Goal: Task Accomplishment & Management: Manage account settings

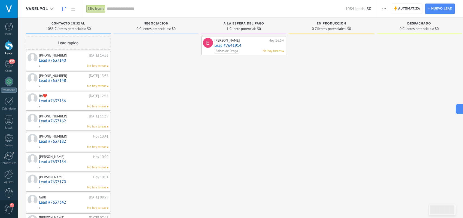
click at [70, 65] on div "No hay tareas" at bounding box center [73, 66] width 68 height 5
click at [384, 6] on span "button" at bounding box center [384, 9] width 4 height 10
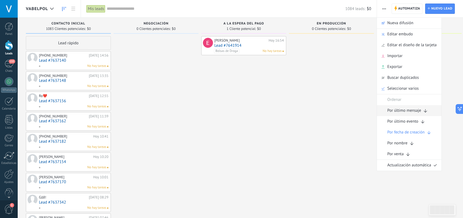
click at [409, 107] on span "Por último mensaje" at bounding box center [404, 110] width 34 height 11
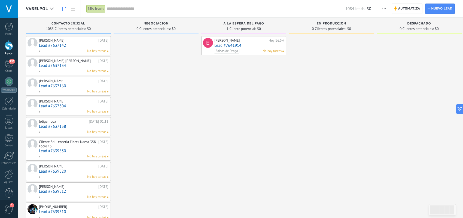
click at [387, 8] on button "button" at bounding box center [384, 9] width 8 height 10
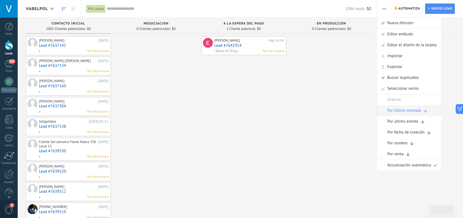
click at [411, 111] on span "Por último mensaje" at bounding box center [404, 110] width 34 height 11
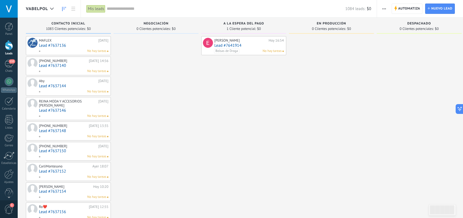
click at [72, 65] on link "Lead #7637140" at bounding box center [73, 65] width 69 height 5
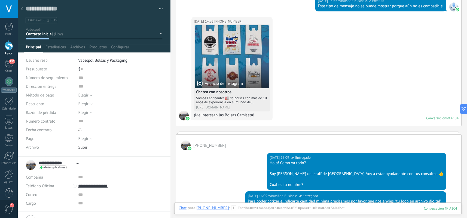
scroll to position [82, 0]
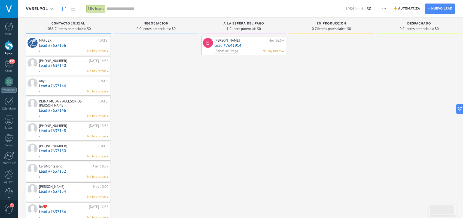
click at [65, 84] on link "Lead #7637144" at bounding box center [73, 86] width 69 height 5
click at [60, 87] on link "Lead #7637144" at bounding box center [73, 86] width 69 height 5
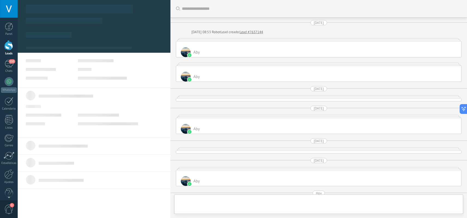
type textarea "**********"
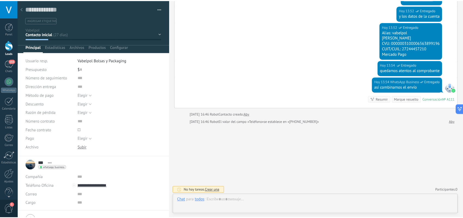
scroll to position [8, 0]
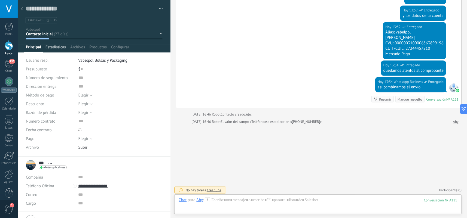
click at [55, 47] on span "Estadísticas" at bounding box center [55, 49] width 20 height 8
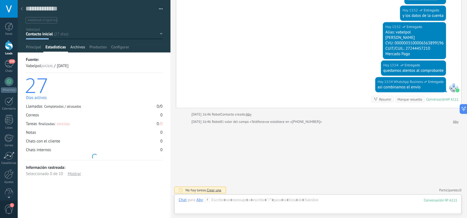
click at [74, 46] on span "Archivos" at bounding box center [77, 49] width 15 height 8
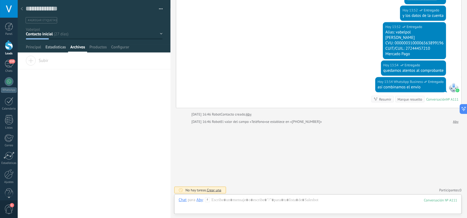
click at [57, 46] on span "Estadísticas" at bounding box center [55, 49] width 20 height 8
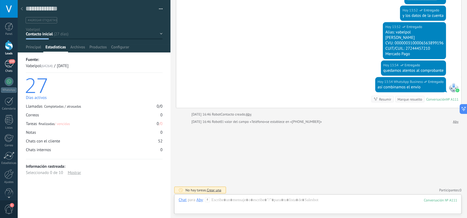
click at [9, 65] on div "153" at bounding box center [9, 64] width 9 height 8
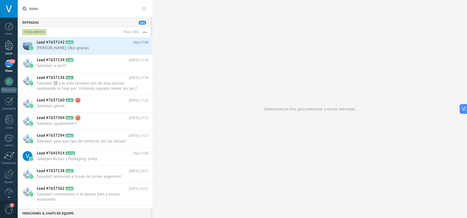
click at [9, 47] on div at bounding box center [9, 45] width 8 height 10
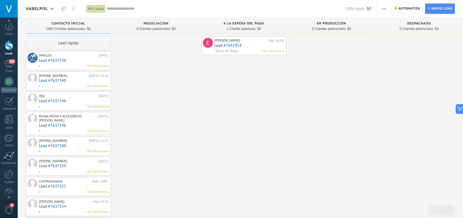
scroll to position [8, 0]
click at [7, 168] on div at bounding box center [8, 167] width 9 height 10
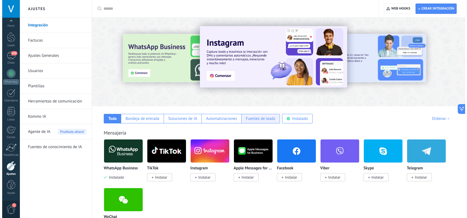
scroll to position [82, 0]
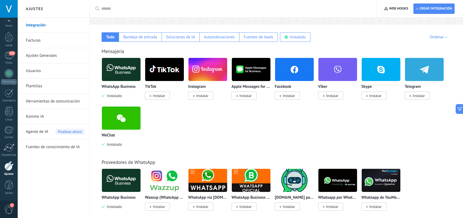
click at [117, 124] on img at bounding box center [121, 118] width 39 height 26
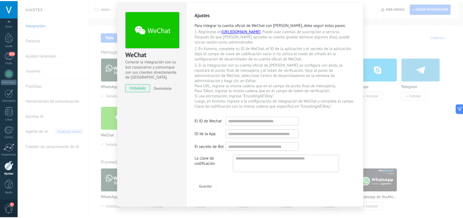
scroll to position [0, 0]
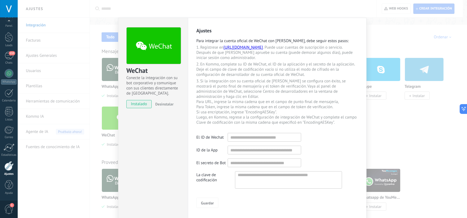
click at [159, 42] on icon at bounding box center [154, 45] width 36 height 9
click at [401, 79] on div "WeChat Conecte la integración con su bot corporativo y comunique con sus client…" at bounding box center [242, 109] width 449 height 218
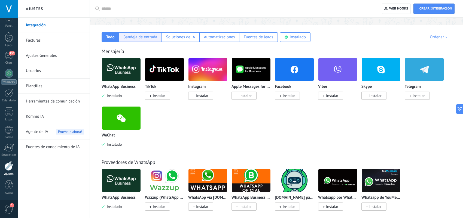
click at [137, 32] on div "Bandeja de entrada" at bounding box center [140, 37] width 43 height 10
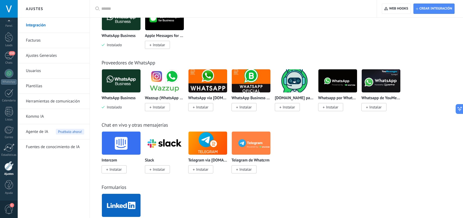
scroll to position [163, 0]
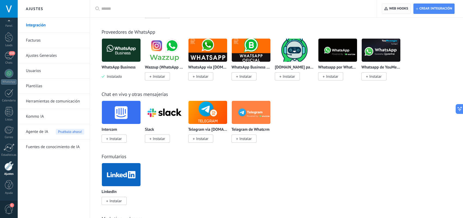
click at [394, 11] on span "Web hooks 0" at bounding box center [396, 9] width 24 height 10
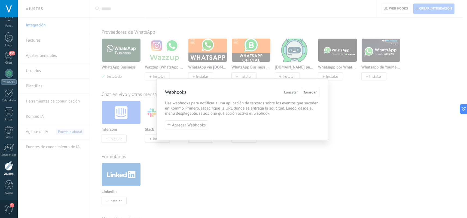
click at [338, 68] on div "Webhooks Cancelar Guardar Use webhooks para notificar a una aplicación de terce…" at bounding box center [242, 109] width 449 height 218
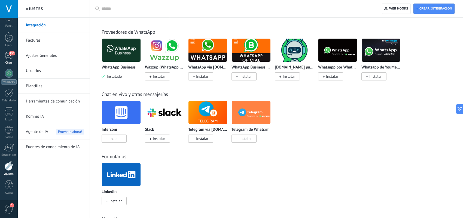
click at [7, 59] on div "153" at bounding box center [9, 56] width 9 height 8
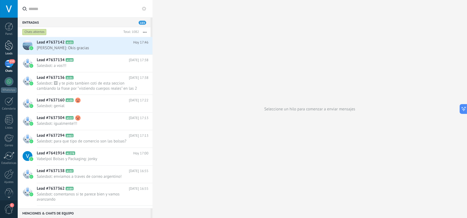
click at [9, 44] on div at bounding box center [9, 45] width 8 height 10
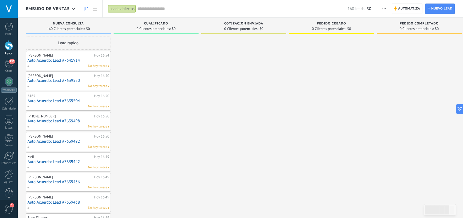
click at [124, 8] on div "Leads abiertos" at bounding box center [122, 9] width 28 height 8
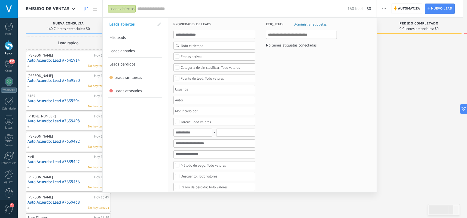
click at [201, 45] on span "Todo el tiempo" at bounding box center [216, 46] width 71 height 4
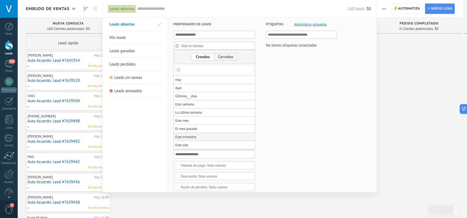
click at [198, 134] on li "Este trimestre" at bounding box center [214, 137] width 81 height 8
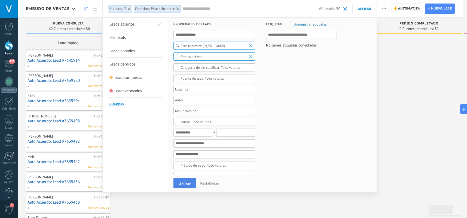
click at [188, 185] on span "Aplicar" at bounding box center [184, 184] width 11 height 4
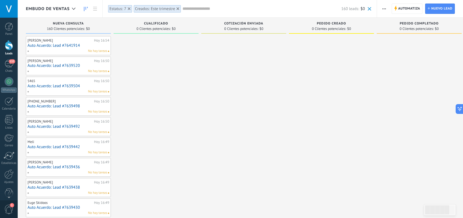
click at [129, 9] on icon at bounding box center [129, 8] width 3 height 3
click at [152, 8] on icon at bounding box center [152, 8] width 3 height 3
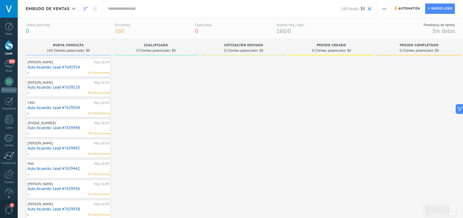
click at [383, 11] on span "button" at bounding box center [384, 9] width 4 height 10
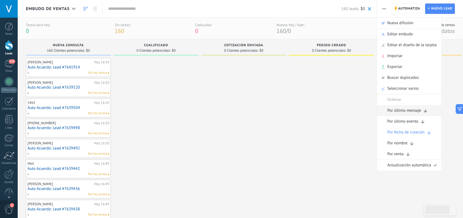
click at [405, 110] on span "Por último mensaje" at bounding box center [404, 110] width 34 height 11
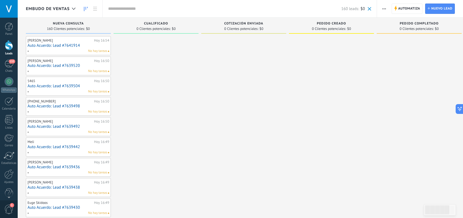
click at [118, 10] on input "text" at bounding box center [224, 9] width 233 height 6
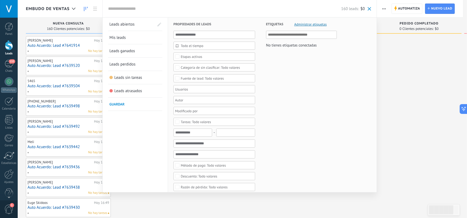
click at [187, 56] on div "Etapas activas" at bounding box center [192, 57] width 22 height 4
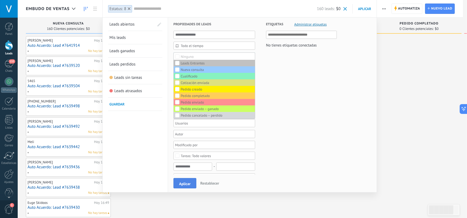
click at [184, 184] on span "Aplicar" at bounding box center [184, 184] width 11 height 4
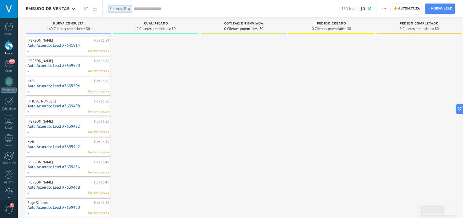
click at [130, 8] on div at bounding box center [129, 8] width 5 height 5
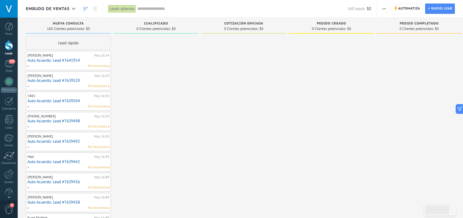
click at [116, 8] on div "Leads abiertos" at bounding box center [122, 9] width 28 height 8
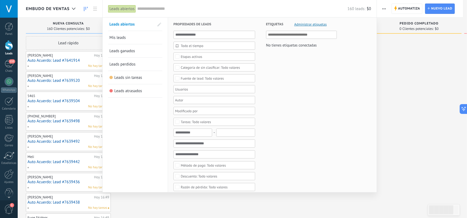
click at [198, 59] on div "Etapas activas" at bounding box center [214, 57] width 82 height 8
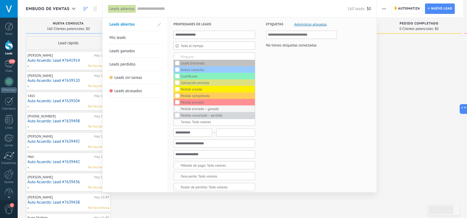
click at [197, 106] on label "Pedido enviado – ganado" at bounding box center [214, 109] width 81 height 7
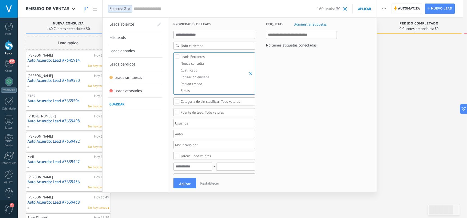
click at [123, 105] on span "Guardar" at bounding box center [116, 104] width 15 height 5
click at [130, 10] on icon at bounding box center [129, 8] width 3 height 3
